Goal: Check status: Check status

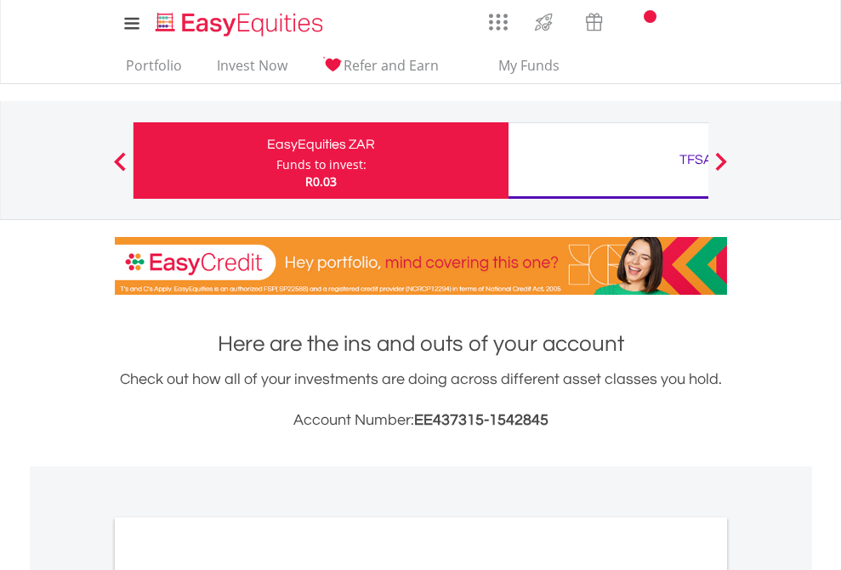
click at [276, 161] on div "Funds to invest:" at bounding box center [321, 164] width 90 height 17
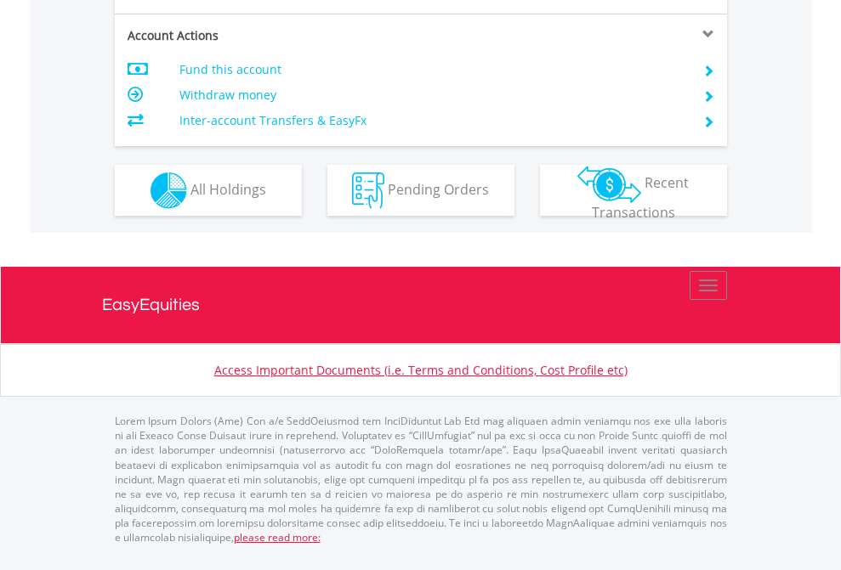
scroll to position [1596, 0]
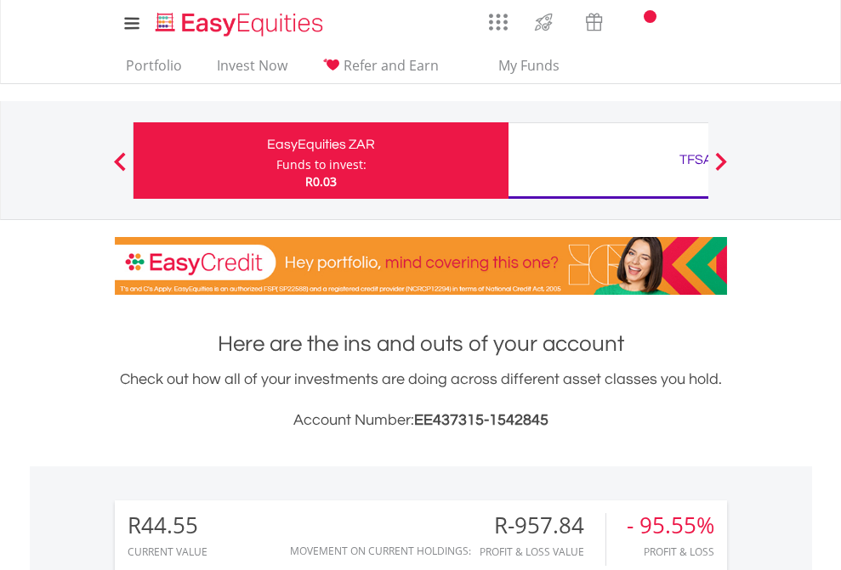
scroll to position [163, 267]
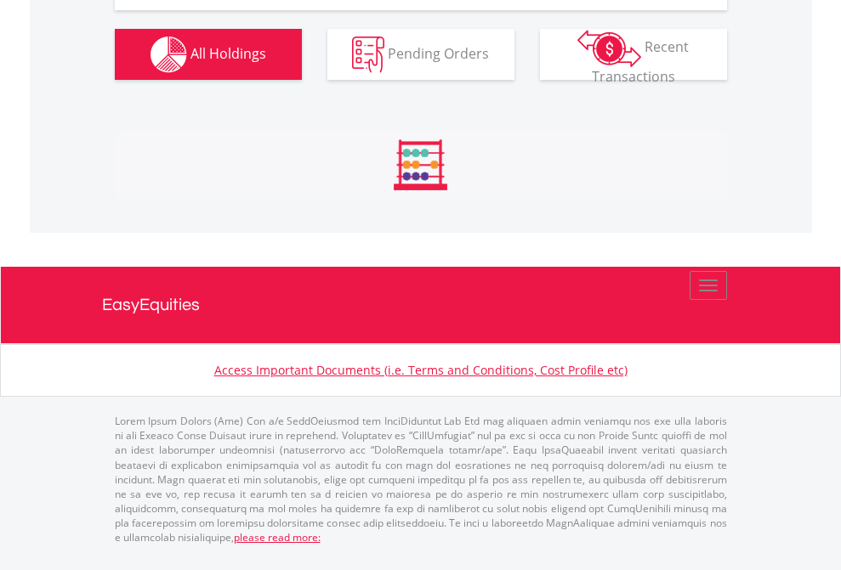
scroll to position [1891, 0]
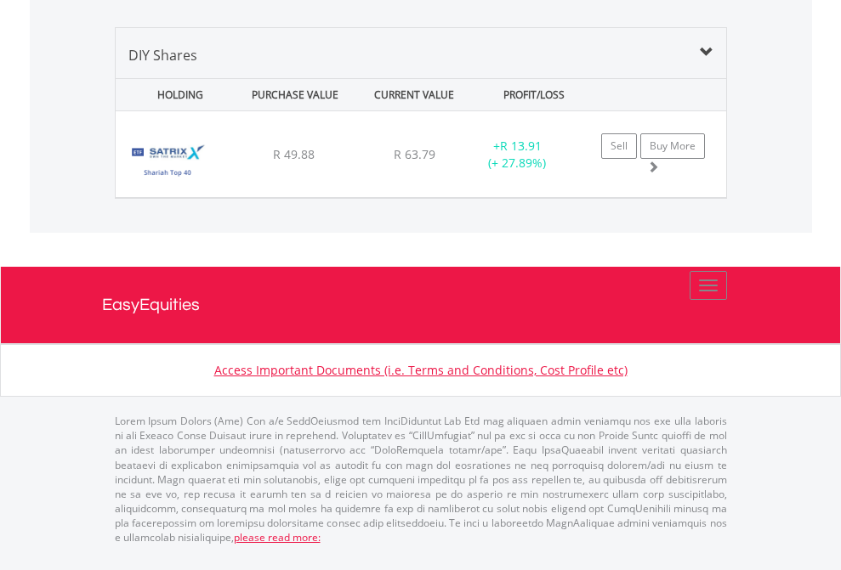
scroll to position [1643, 0]
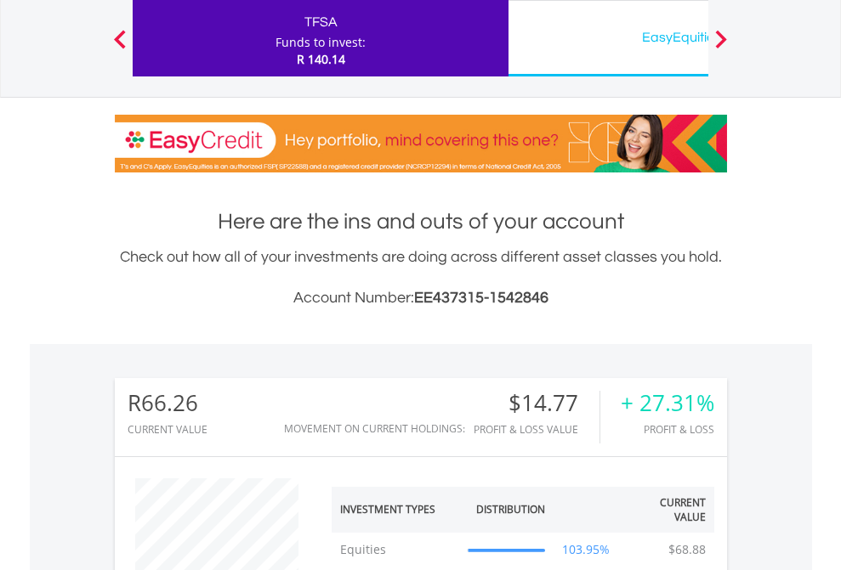
scroll to position [163, 267]
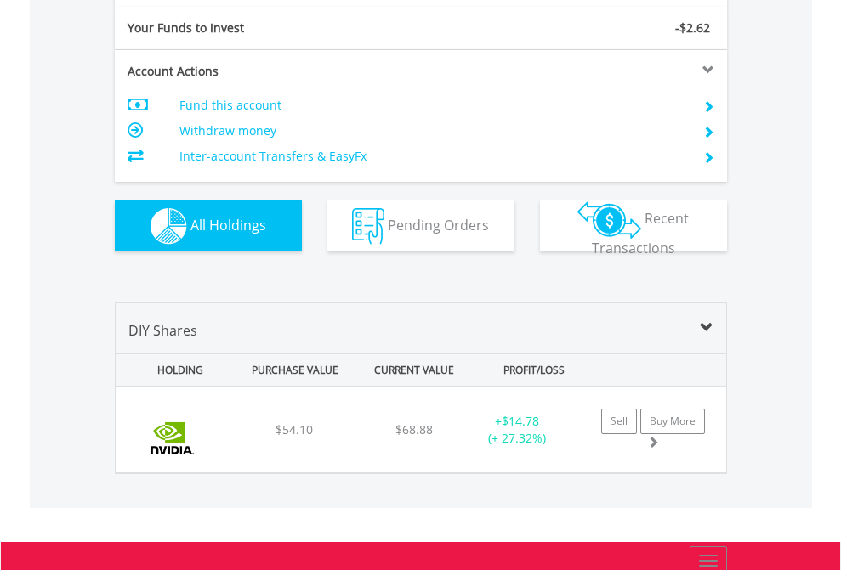
scroll to position [1891, 0]
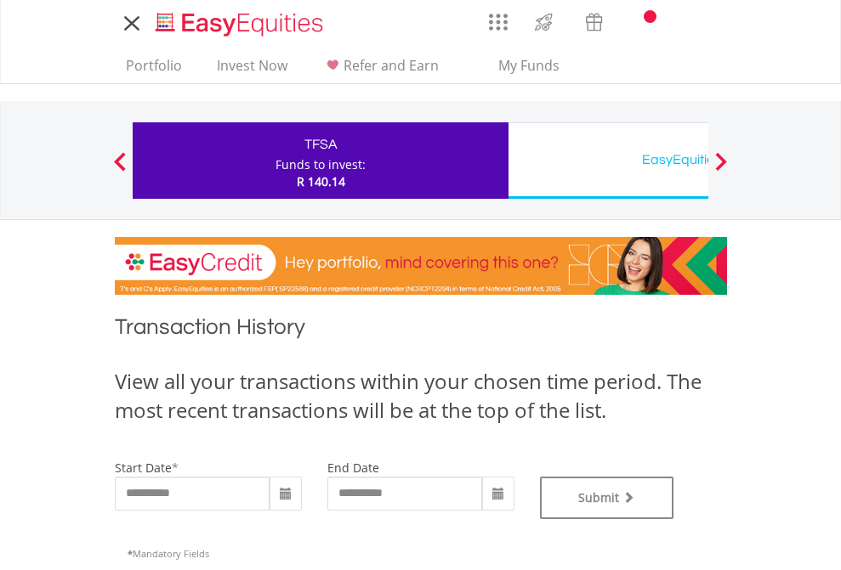
type input "**********"
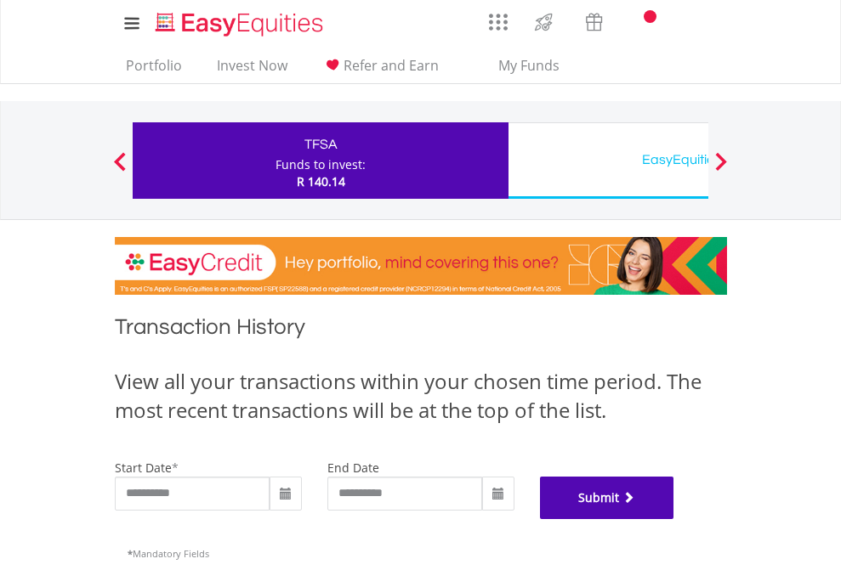
click at [674, 519] on button "Submit" at bounding box center [607, 498] width 134 height 43
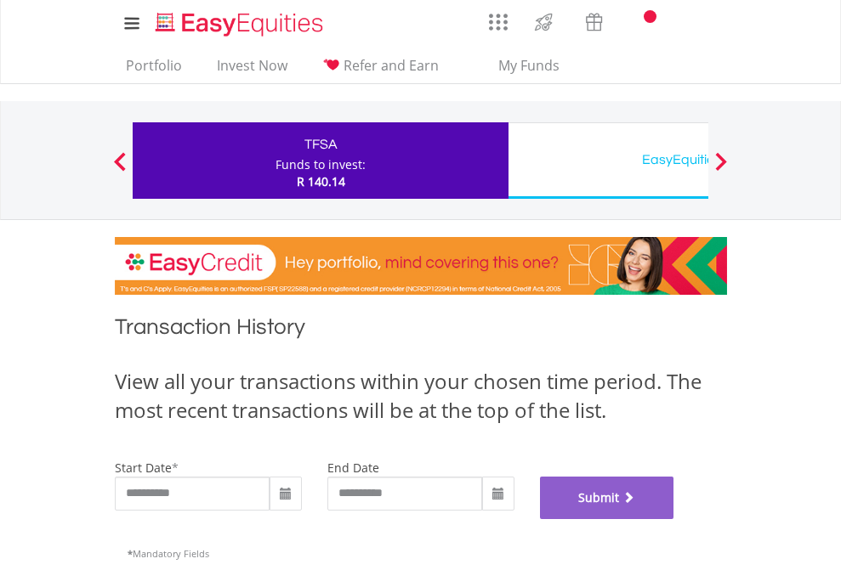
scroll to position [689, 0]
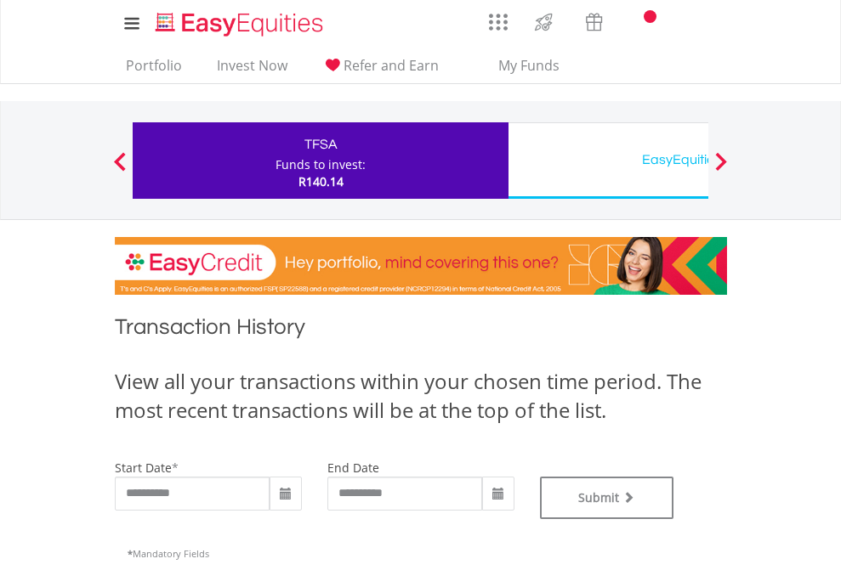
click at [608, 161] on div "EasyEquities USD" at bounding box center [696, 160] width 355 height 24
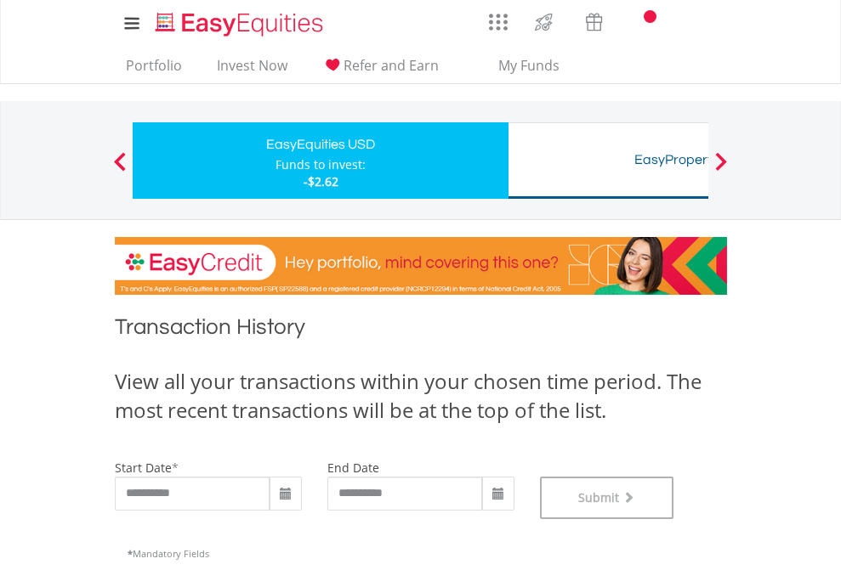
scroll to position [689, 0]
